Goal: Task Accomplishment & Management: Complete application form

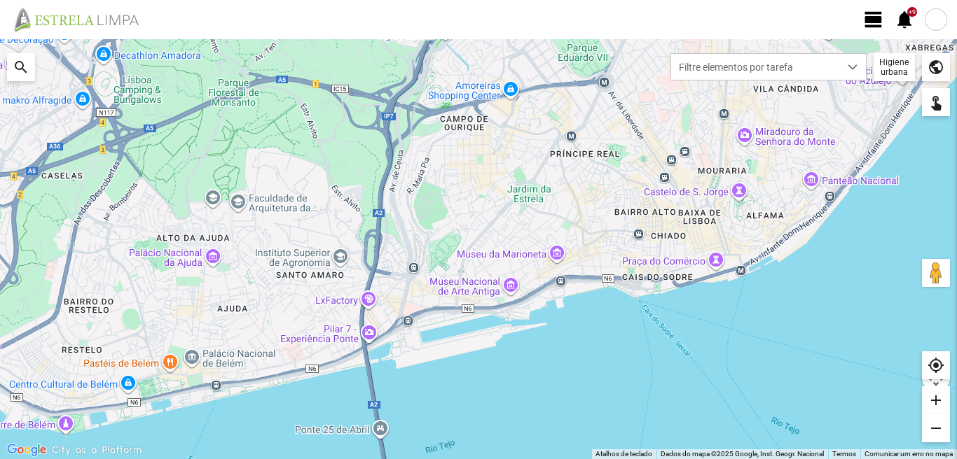
click at [875, 15] on span "view_day" at bounding box center [873, 19] width 21 height 21
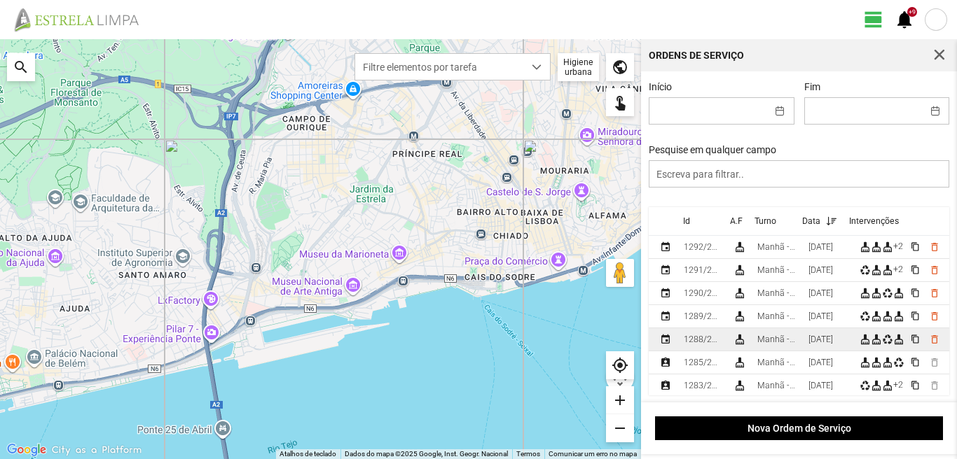
click at [788, 339] on div "Manhã - HU 1" at bounding box center [777, 340] width 40 height 10
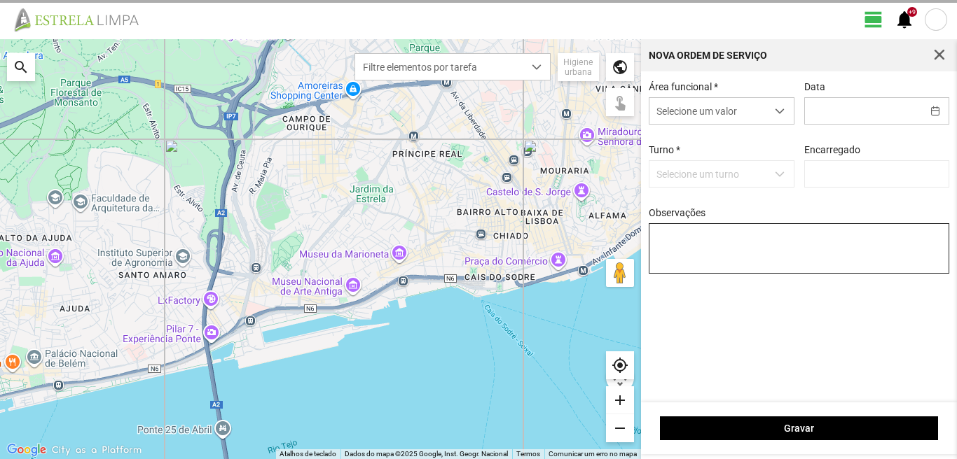
type input "[DATE]"
type textarea "6-17-22-39-44-45-descanso ao serviço-10-25-36-47-49-50-Eo38 condutor-[PERSON_NA…"
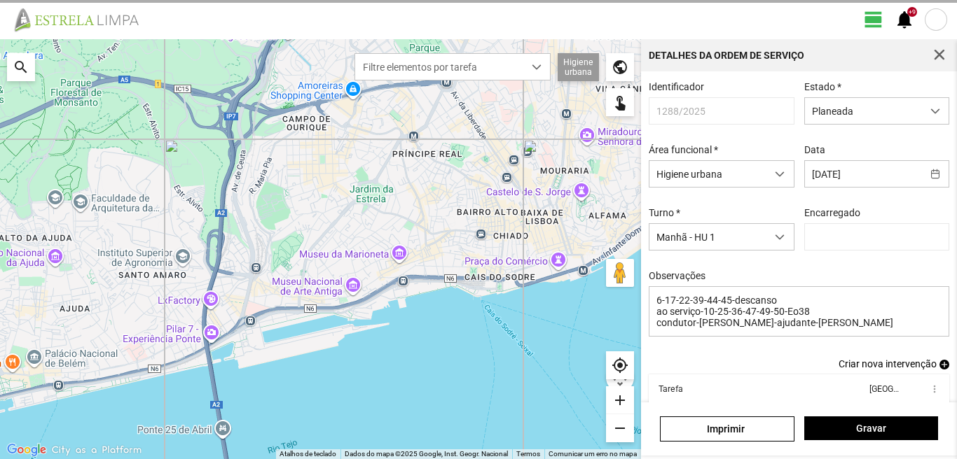
type input "[PERSON_NAME]"
click at [819, 116] on span "Planeada" at bounding box center [863, 111] width 117 height 26
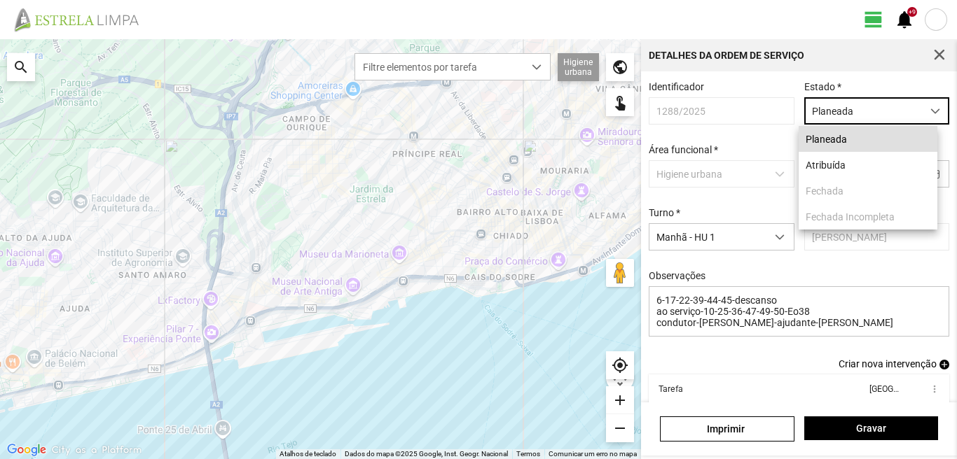
scroll to position [8, 62]
click at [833, 165] on li "Atribuída" at bounding box center [867, 165] width 139 height 26
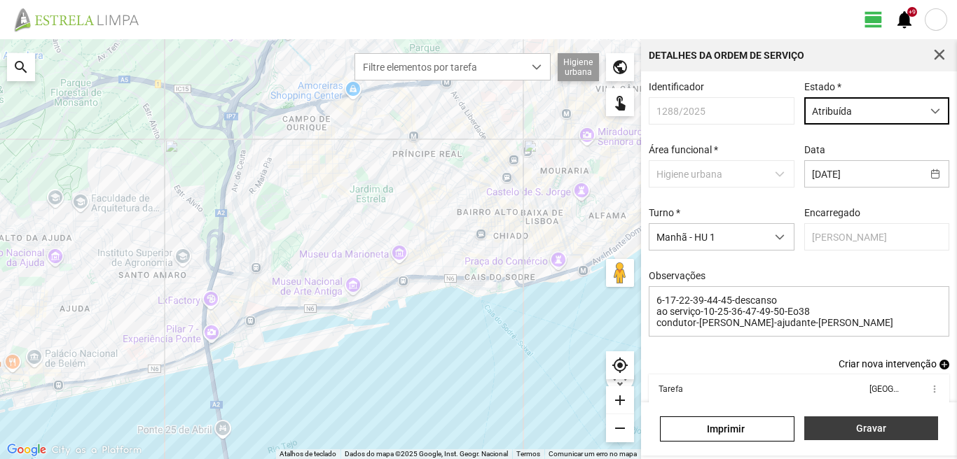
click at [824, 431] on span "Gravar" at bounding box center [870, 428] width 119 height 11
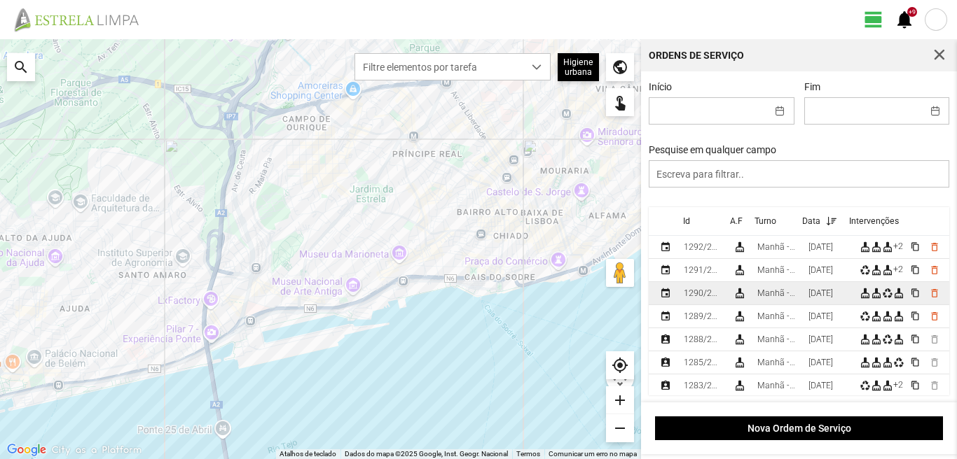
click at [812, 303] on td "[DATE]" at bounding box center [828, 293] width 51 height 23
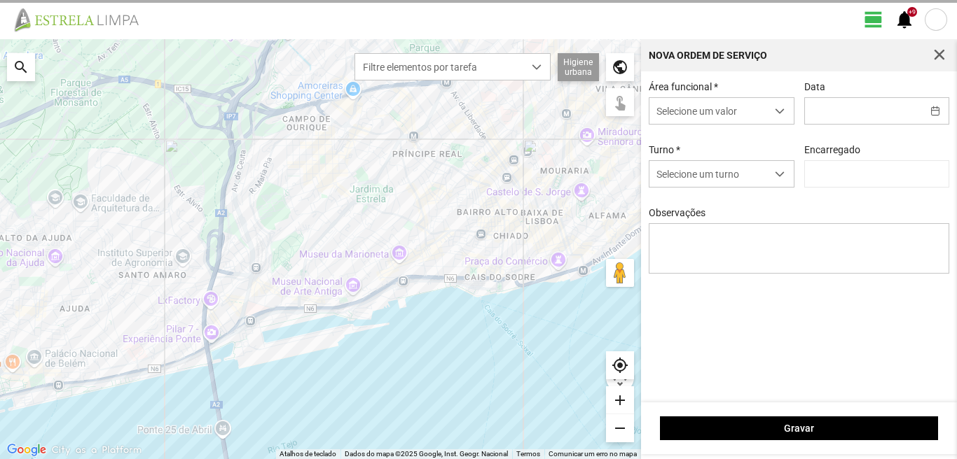
type input "[DATE]"
type input "[PERSON_NAME]"
type textarea "25-17-44-ferias 36-Eo38-descanso ao serviço-6-10-22-39-45-47-49-50"
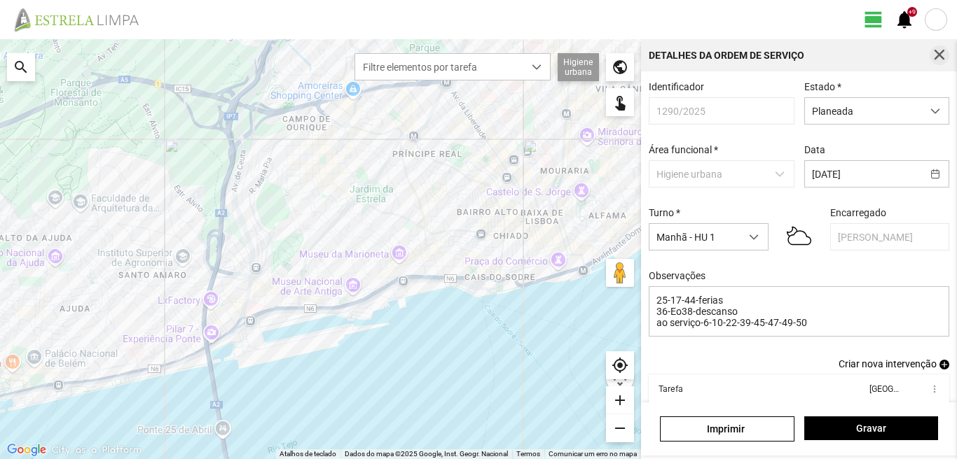
click at [945, 51] on span "button" at bounding box center [939, 55] width 13 height 13
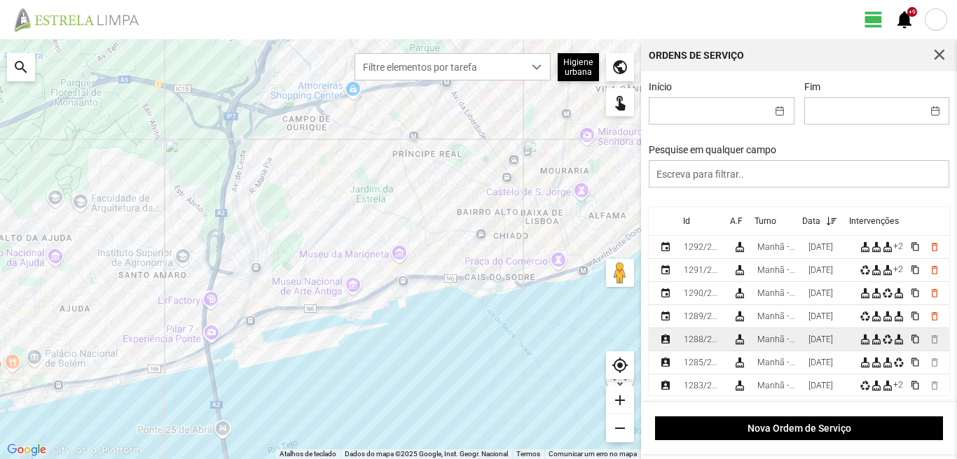
click at [822, 339] on div "[DATE]" at bounding box center [820, 340] width 25 height 10
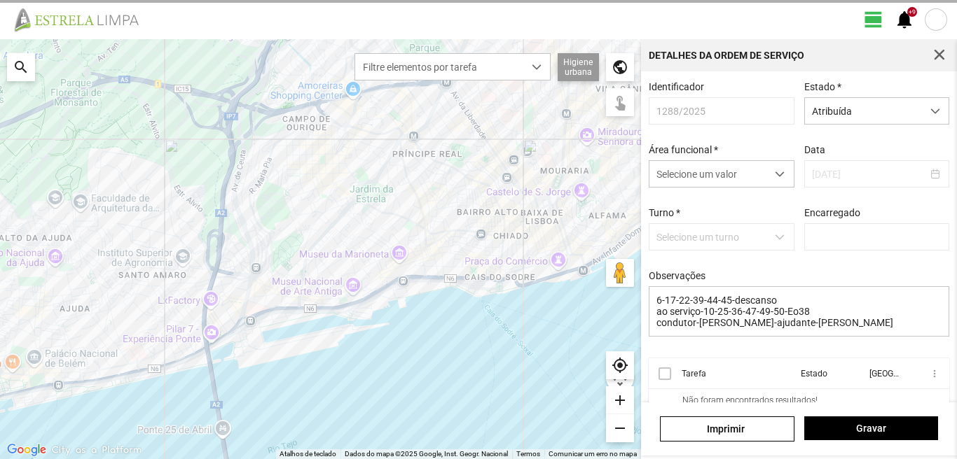
type input "[PERSON_NAME]"
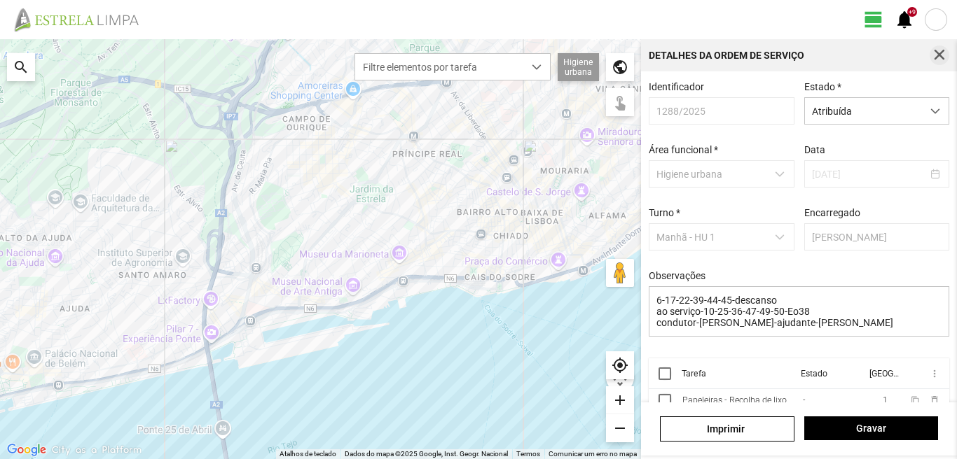
click at [935, 55] on span "button" at bounding box center [939, 55] width 13 height 13
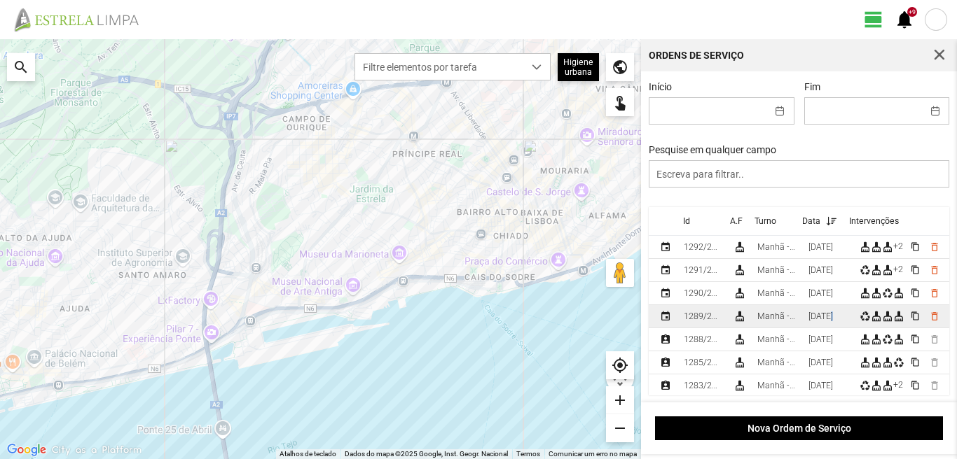
click at [833, 320] on div "[DATE]" at bounding box center [820, 317] width 25 height 10
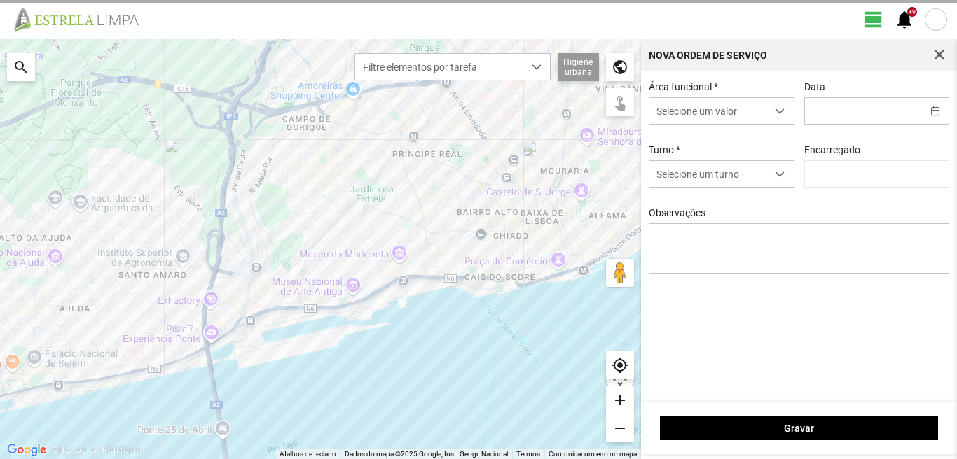
type input "[DATE]"
type input "[PERSON_NAME]"
type textarea "17-44-ferias 25-47-50-descanso Eo38-aniversario ao serviço-6-10-25-36-39-45-49"
